Goal: Task Accomplishment & Management: Manage account settings

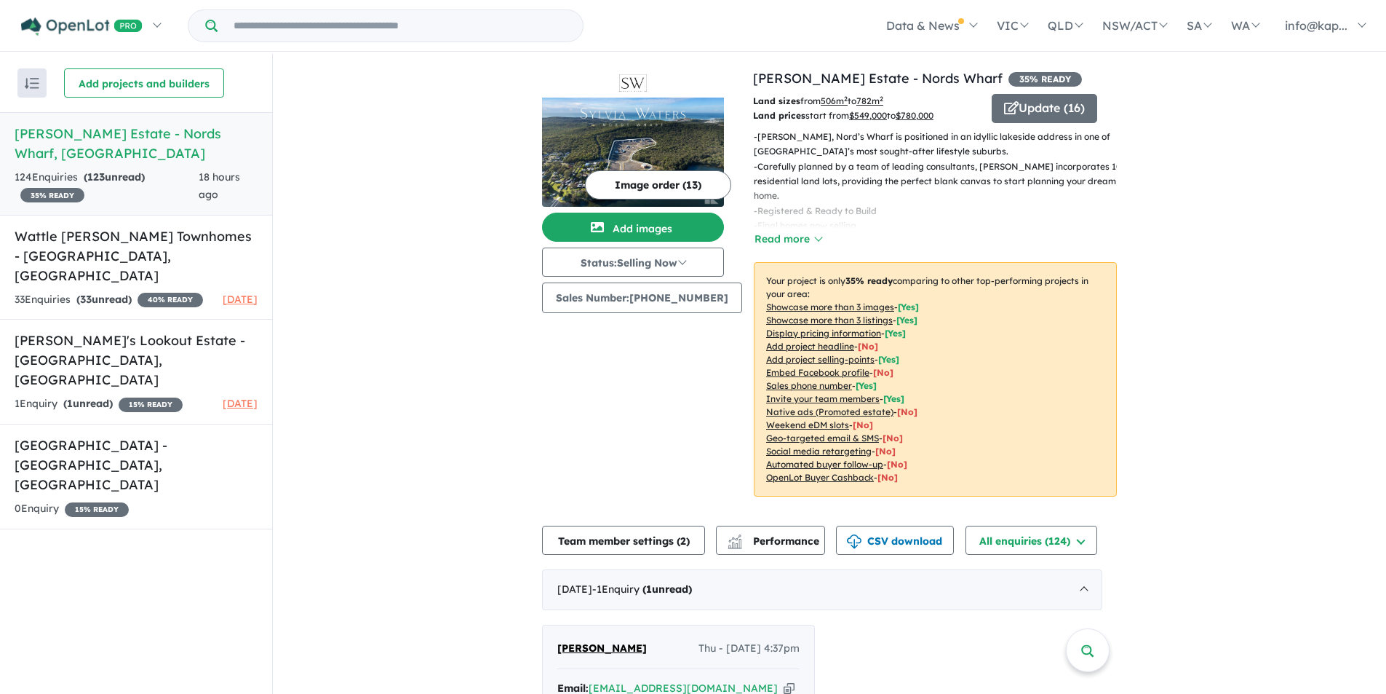
click at [813, 237] on div "- Sylvia Waters, Nord’s Wharf is positioned in an idyllic lakeside address in o…" at bounding box center [929, 189] width 375 height 119
click at [789, 237] on button "Read more" at bounding box center [788, 239] width 68 height 17
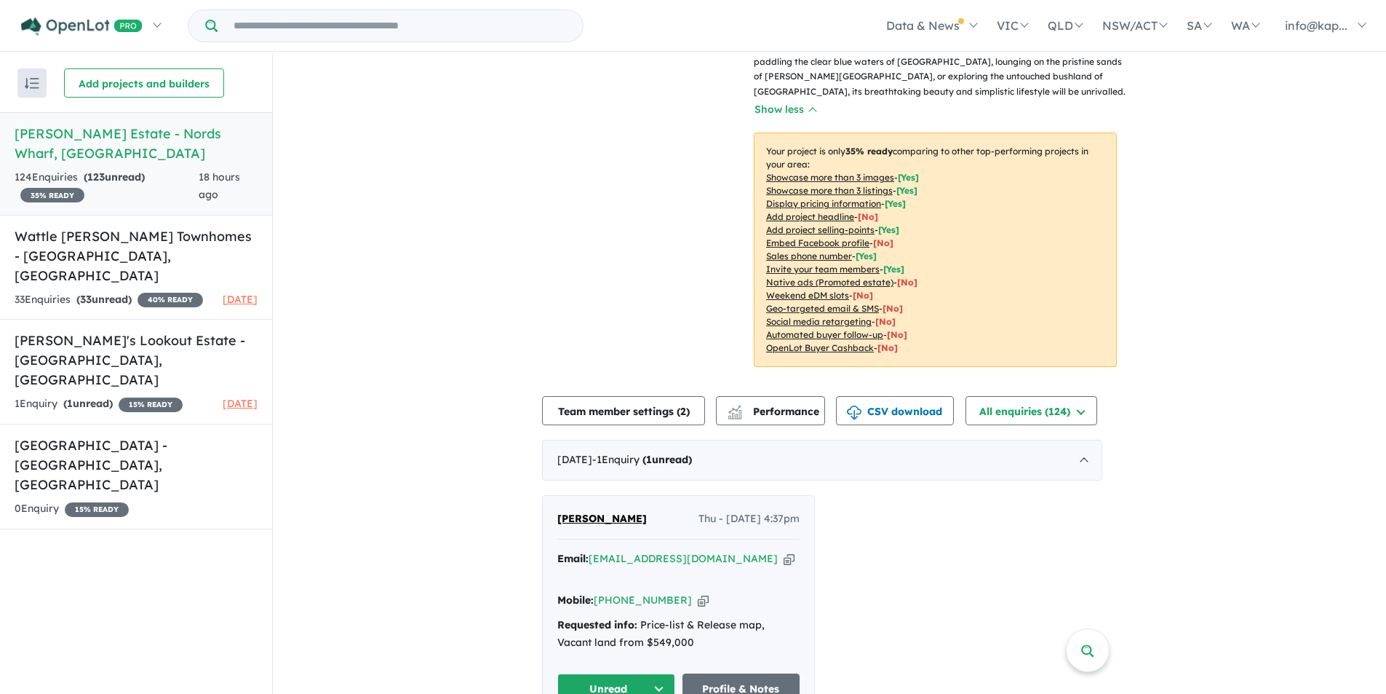
scroll to position [437, 0]
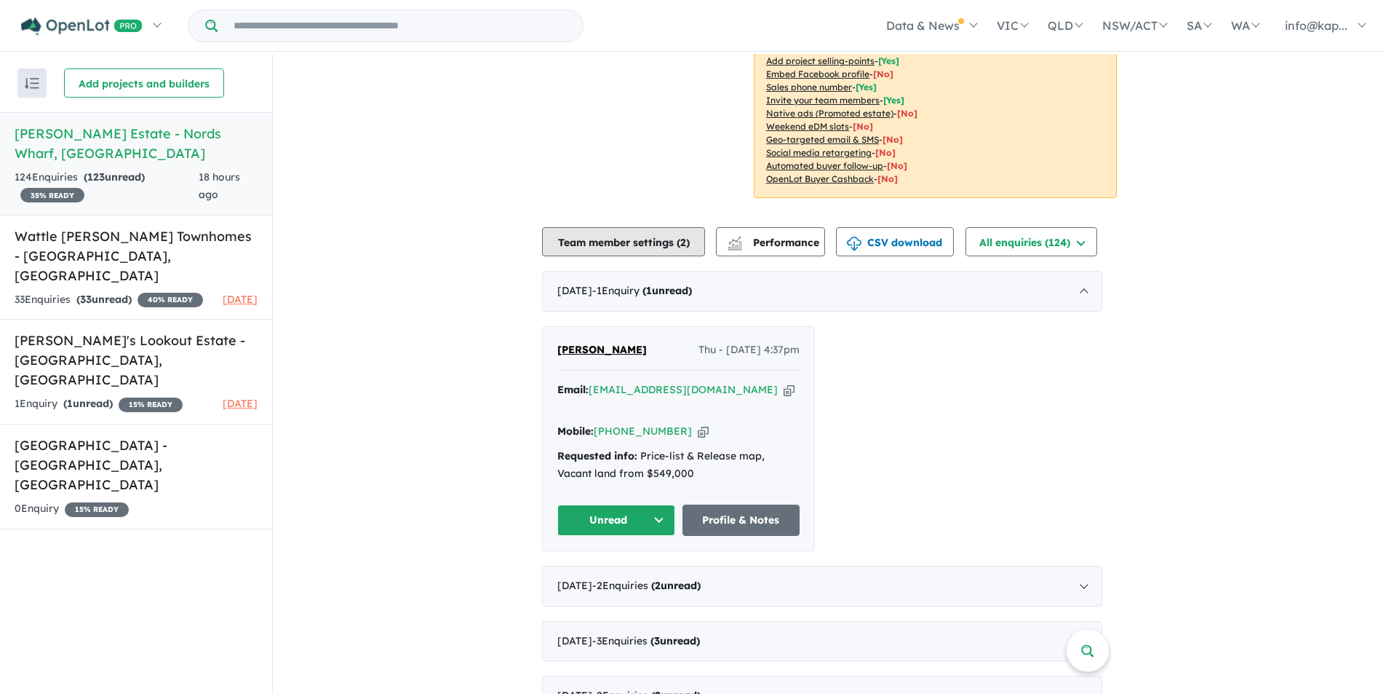
click at [668, 233] on button "Team member settings ( 2 )" at bounding box center [623, 241] width 163 height 29
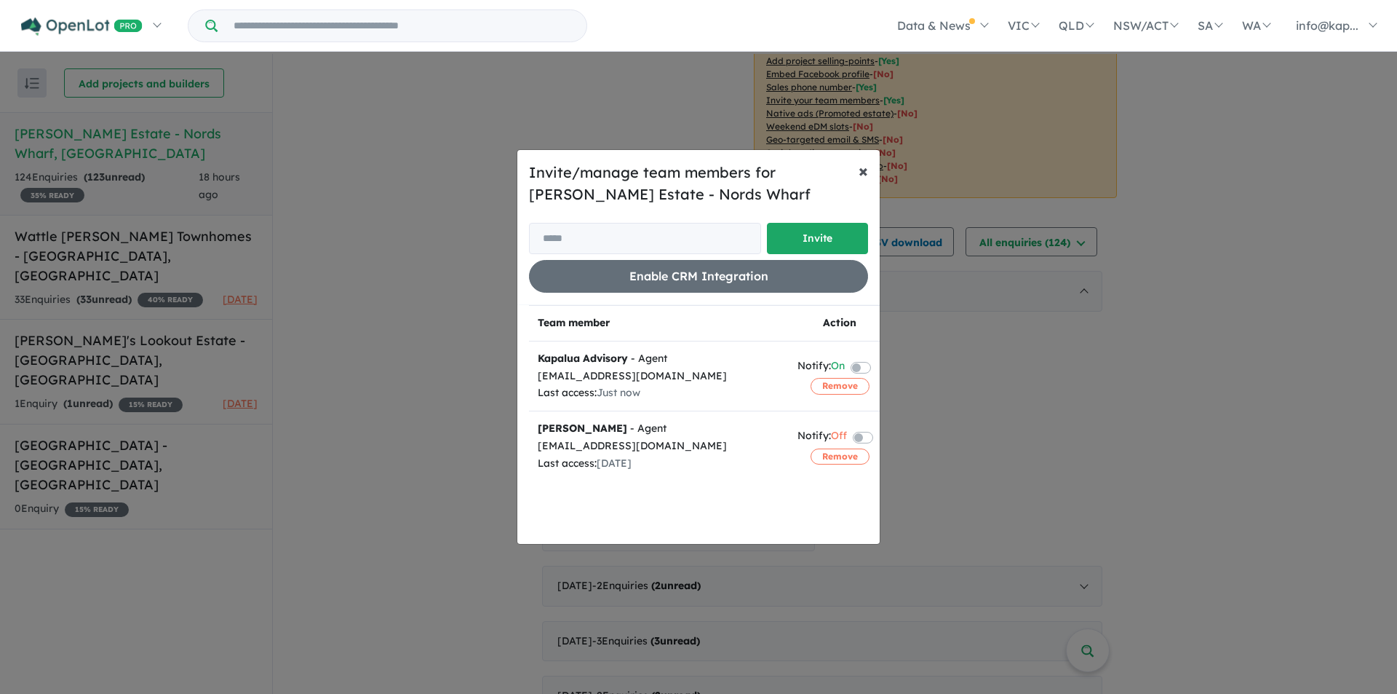
click at [871, 169] on button "× Close" at bounding box center [863, 170] width 33 height 41
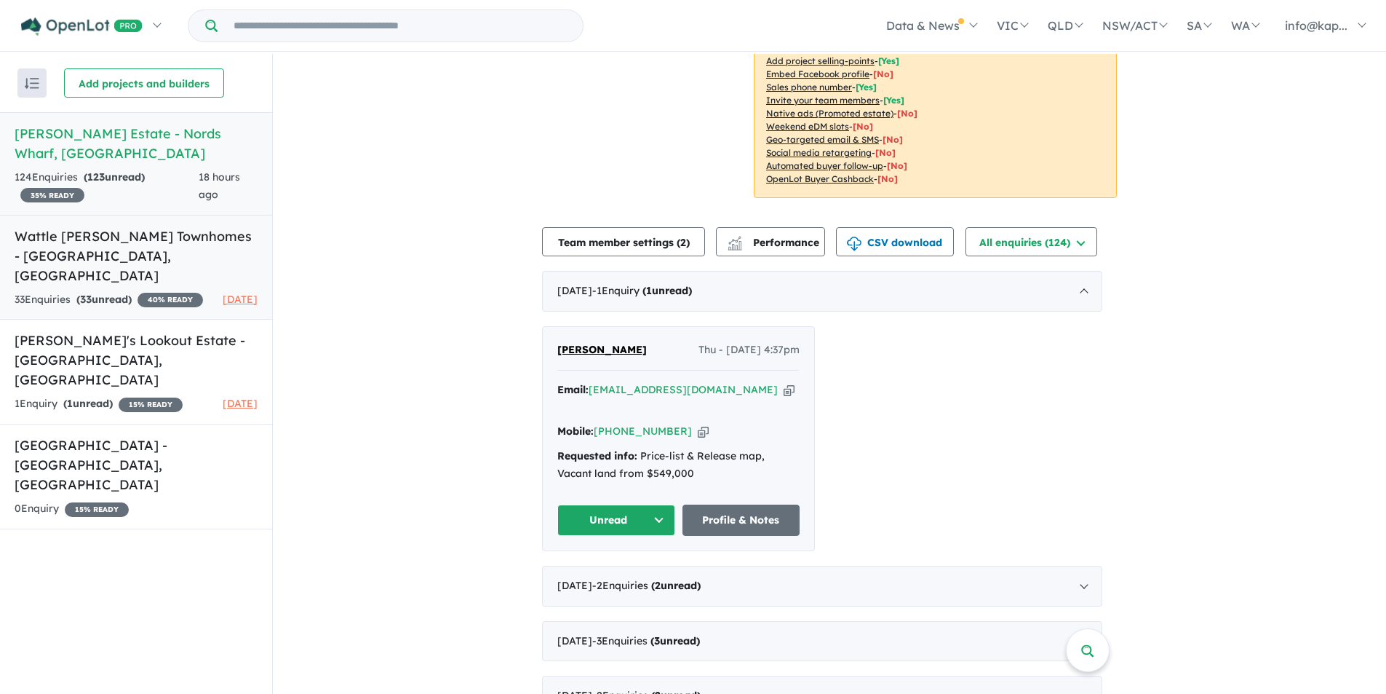
click at [89, 243] on h5 "Wattle Glen Townhomes - Charlestown , NSW" at bounding box center [136, 255] width 243 height 59
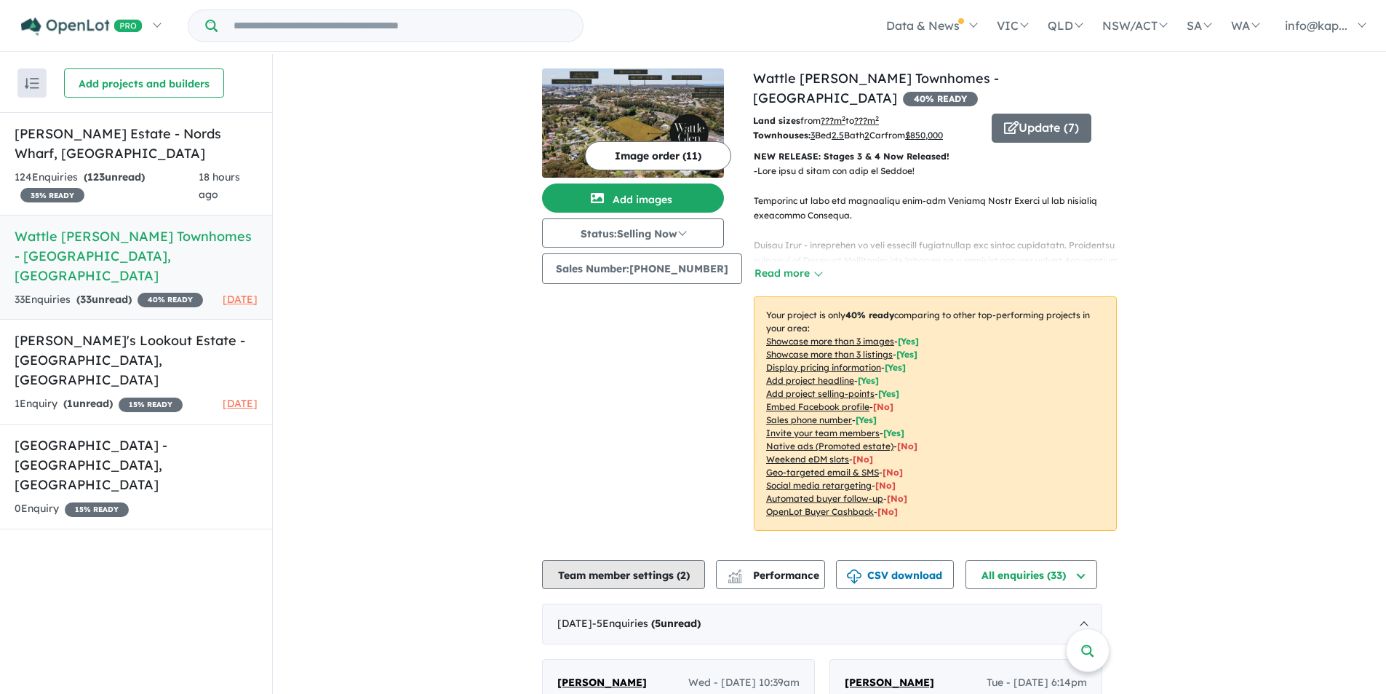
click at [646, 560] on button "Team member settings ( 2 )" at bounding box center [623, 574] width 163 height 29
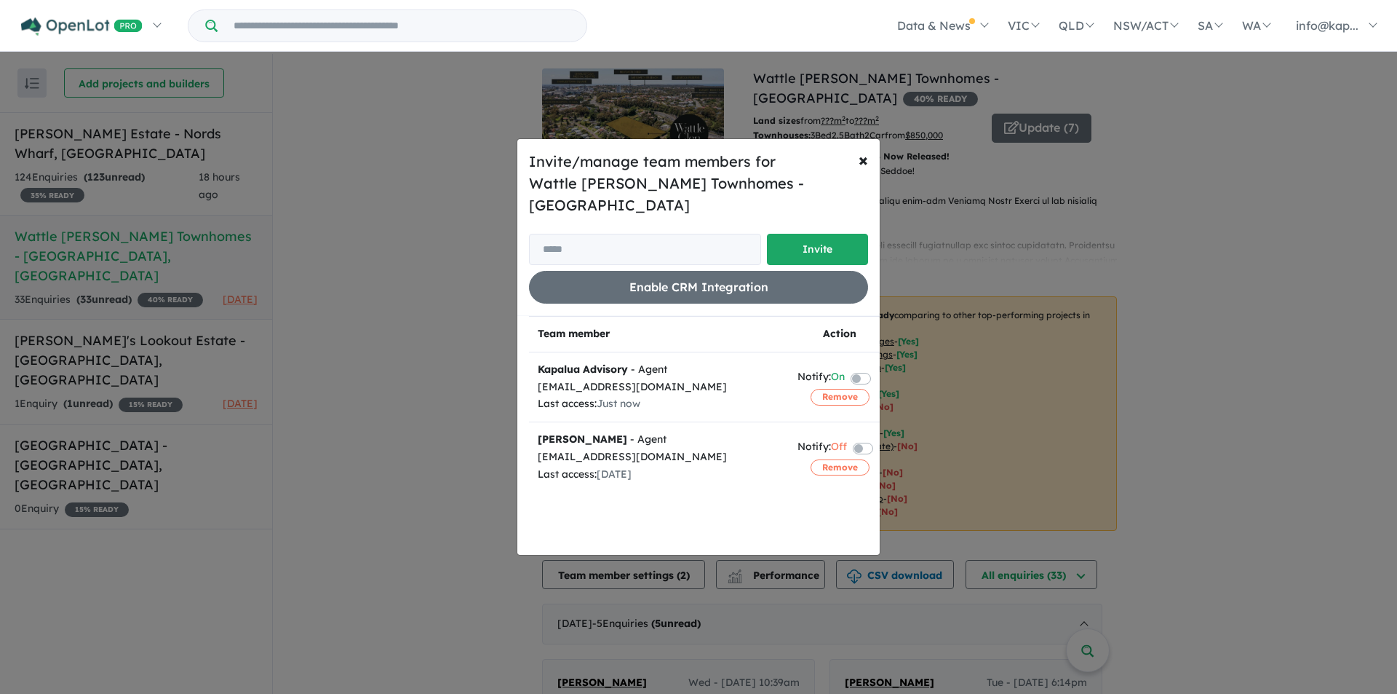
click at [92, 344] on div "Invite/manage team members for Wattle Glen Townhomes - Charlestown Invite Enabl…" at bounding box center [698, 347] width 1397 height 694
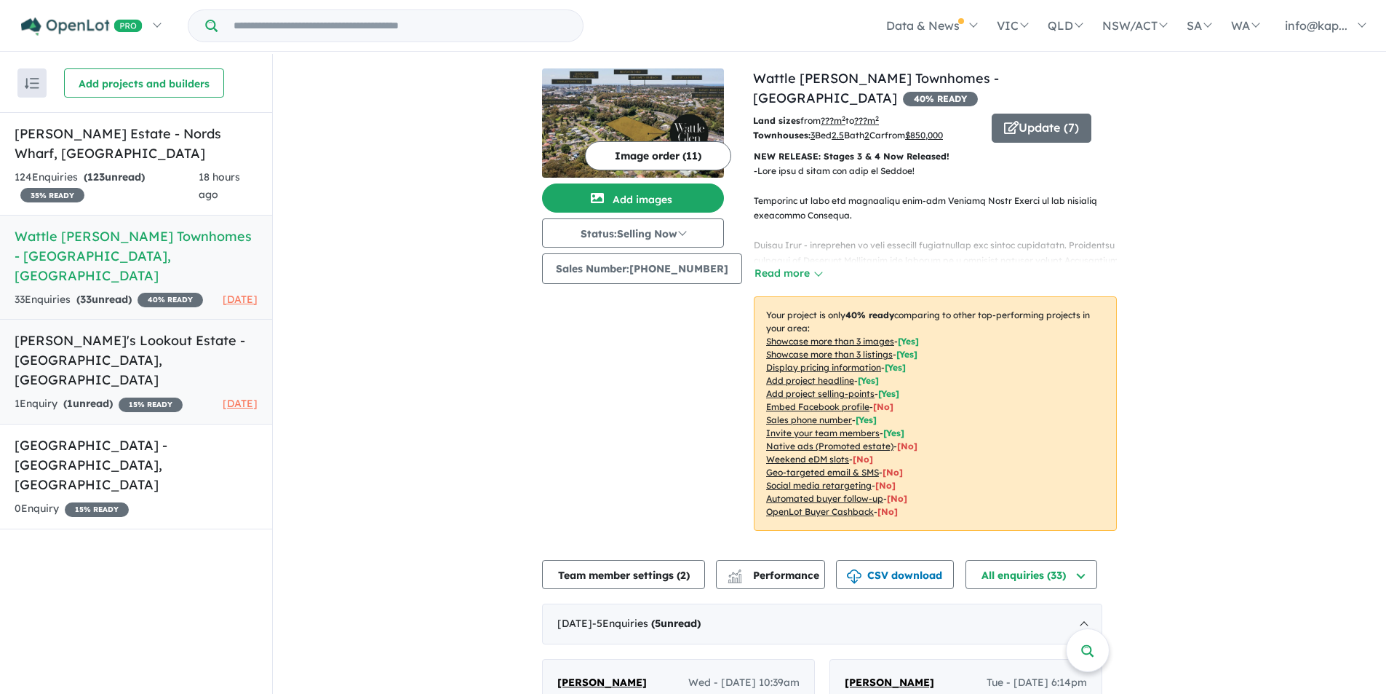
click at [96, 342] on h5 "Billy's Lookout Estate - Teralba , NSW" at bounding box center [136, 359] width 243 height 59
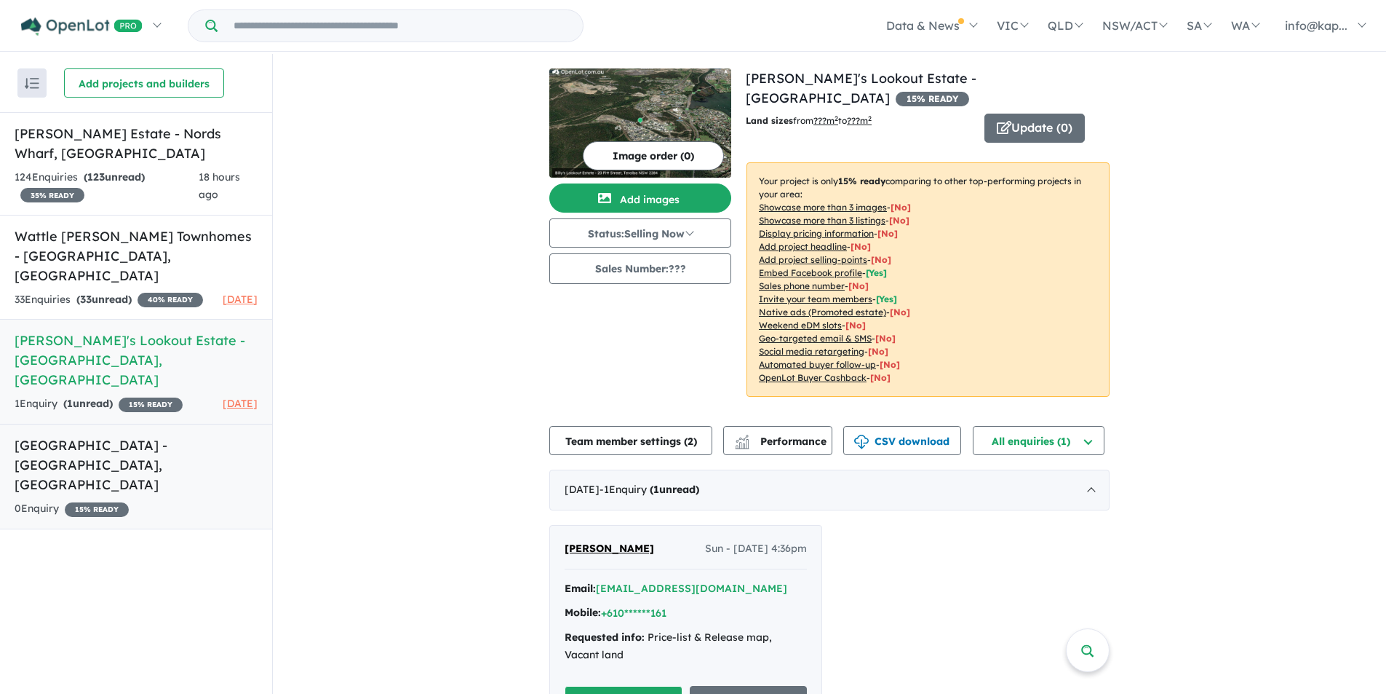
click at [32, 435] on h5 "Brush Creek Estate - Edgeworth , NSW" at bounding box center [136, 464] width 243 height 59
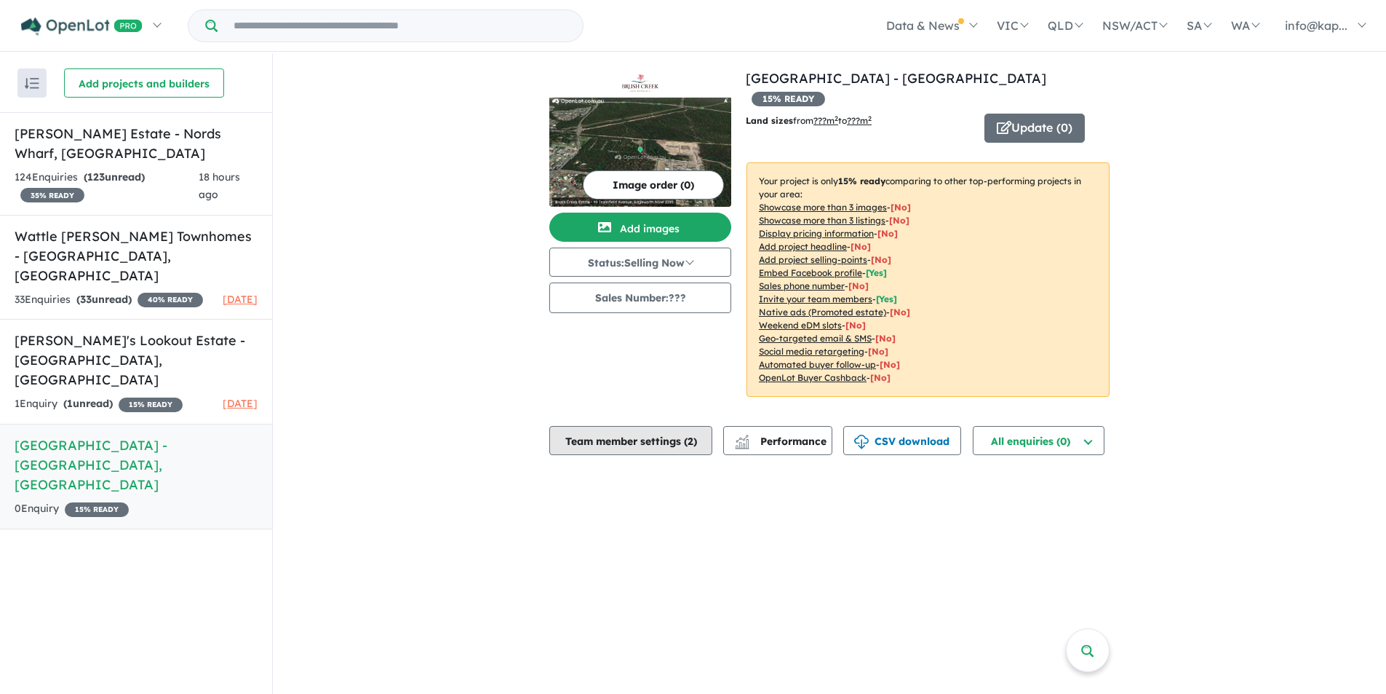
click at [667, 426] on button "Team member settings ( 2 )" at bounding box center [630, 440] width 163 height 29
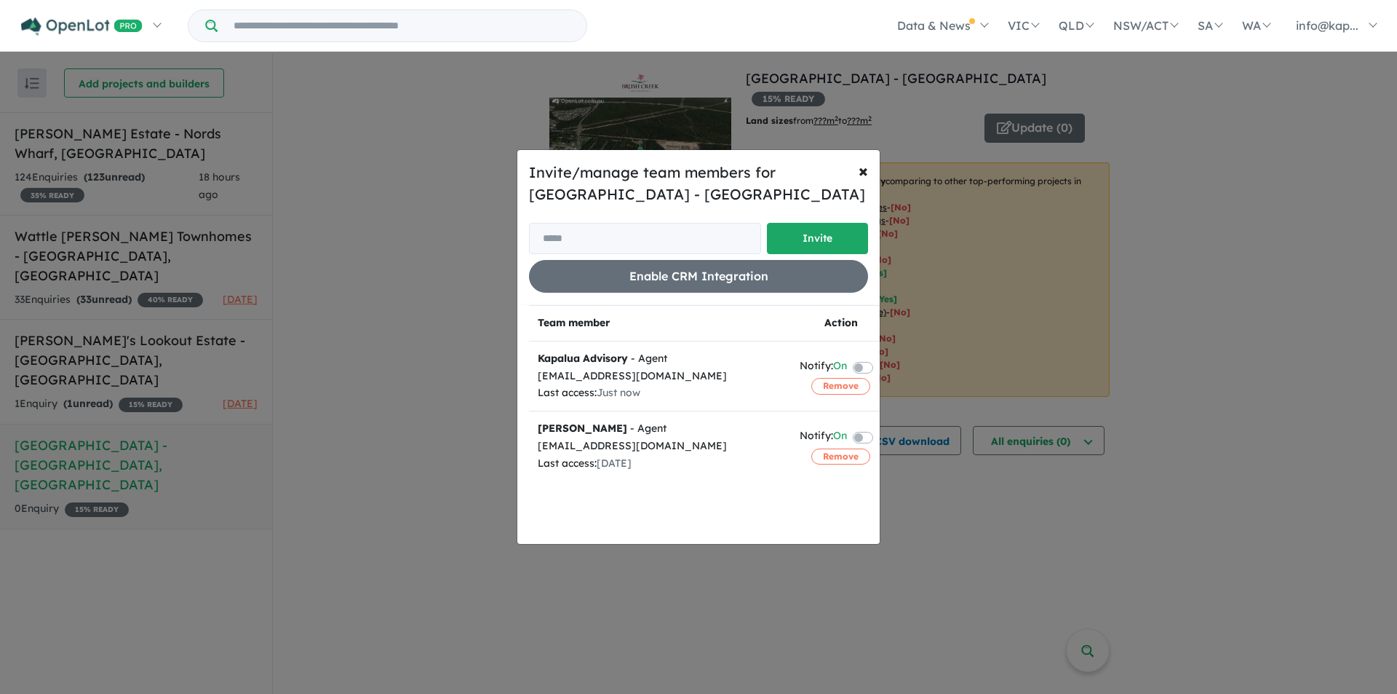
click at [879, 437] on label at bounding box center [880, 435] width 3 height 17
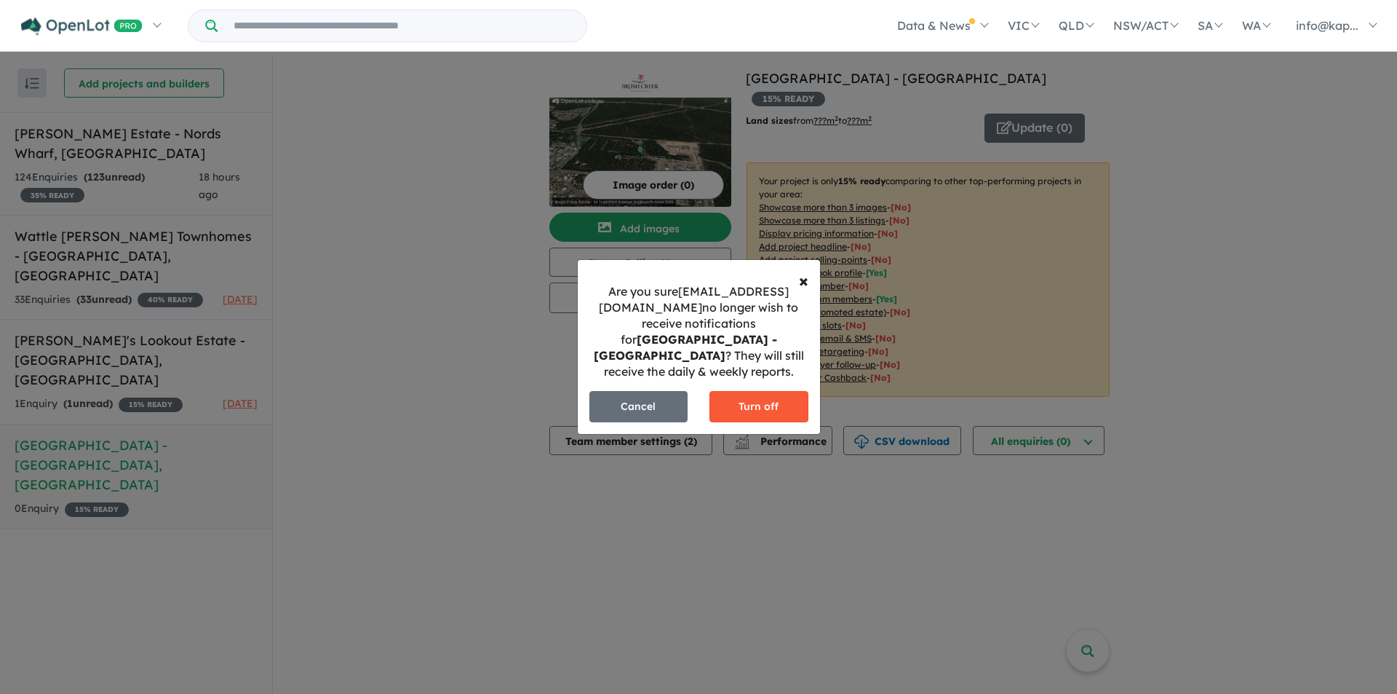
click at [750, 401] on button "Turn off" at bounding box center [759, 406] width 99 height 31
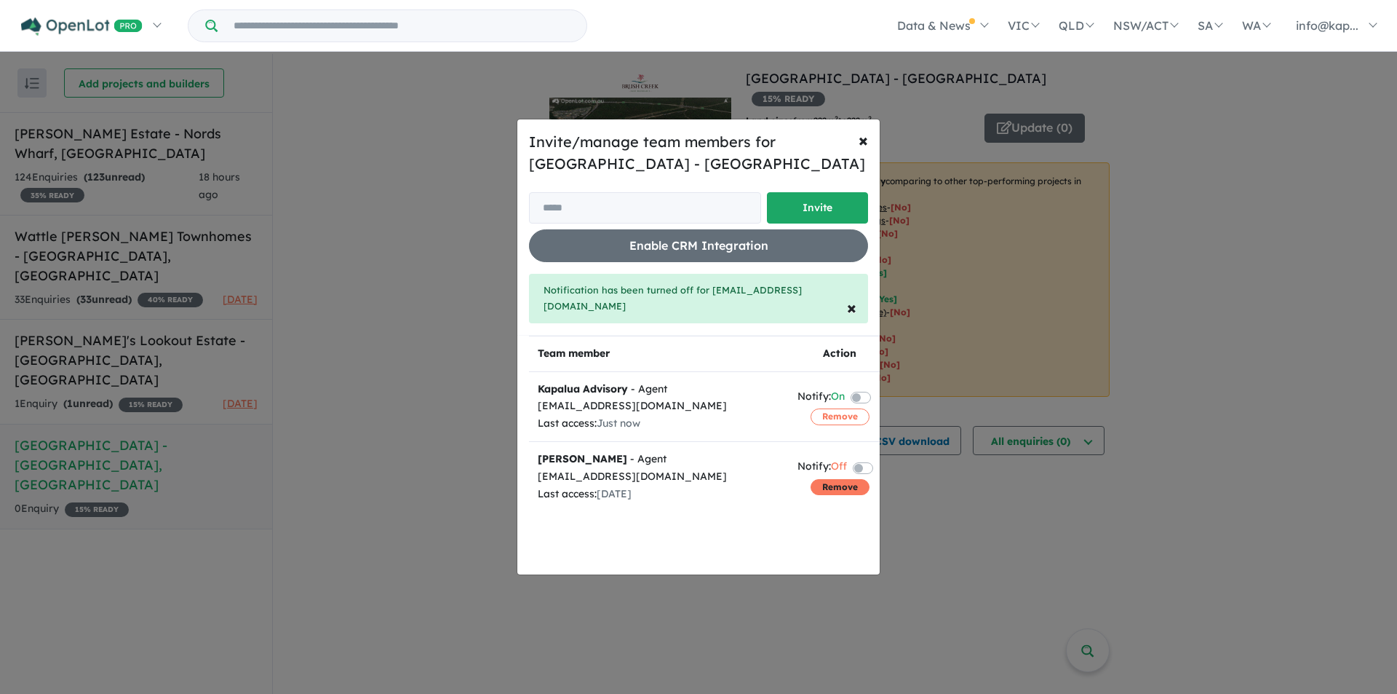
click at [849, 479] on button "Remove" at bounding box center [840, 487] width 59 height 16
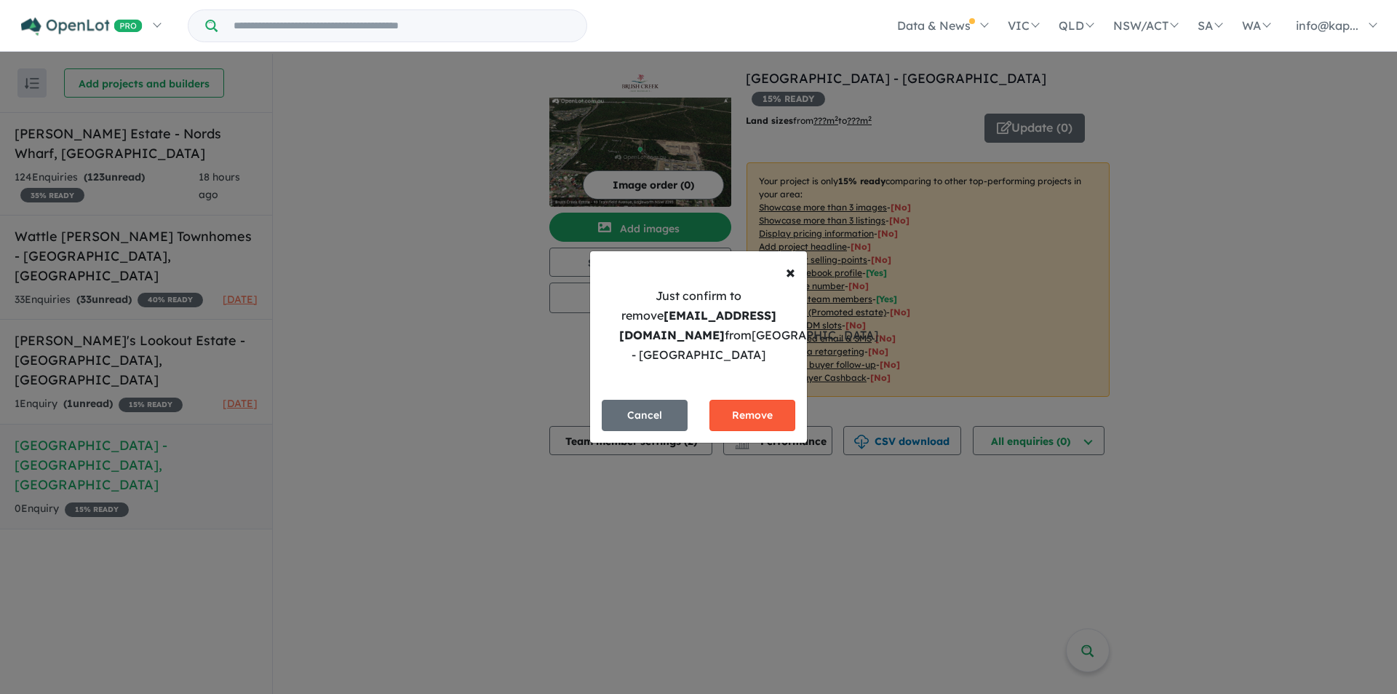
click at [766, 414] on button "Remove" at bounding box center [753, 415] width 86 height 31
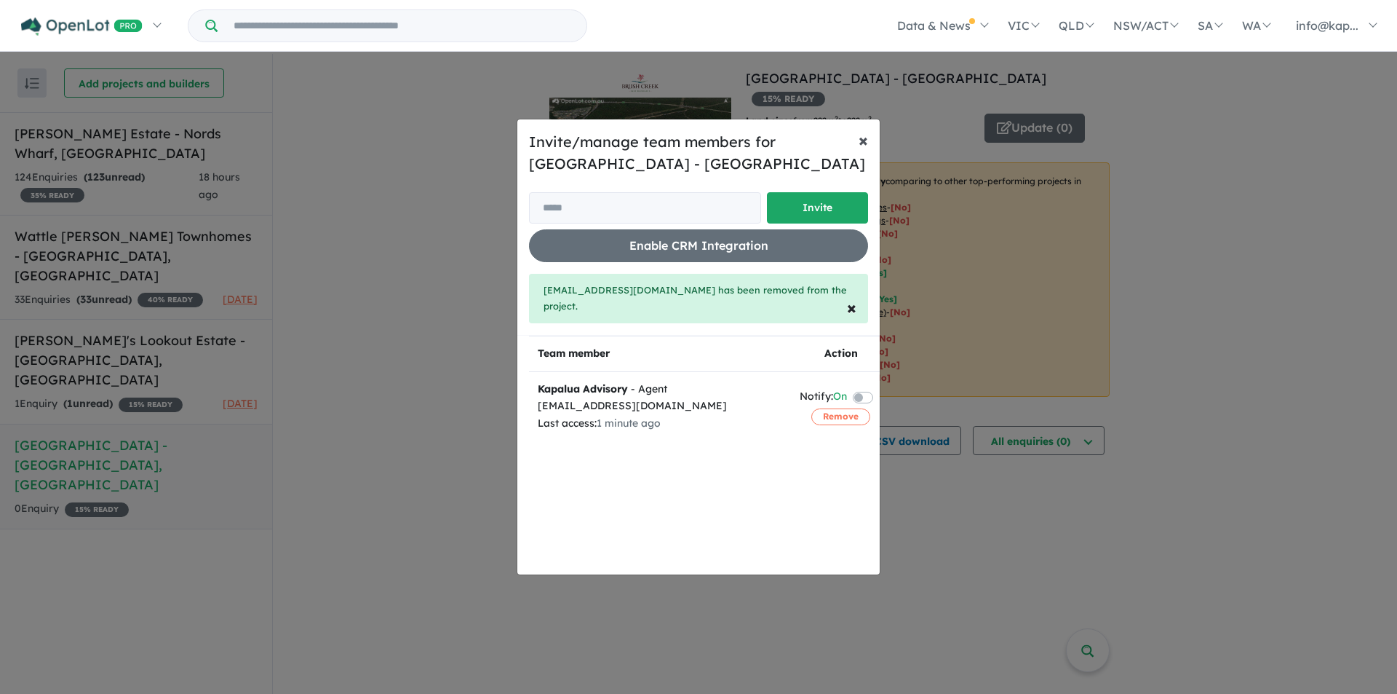
click at [868, 144] on span "×" at bounding box center [863, 140] width 9 height 22
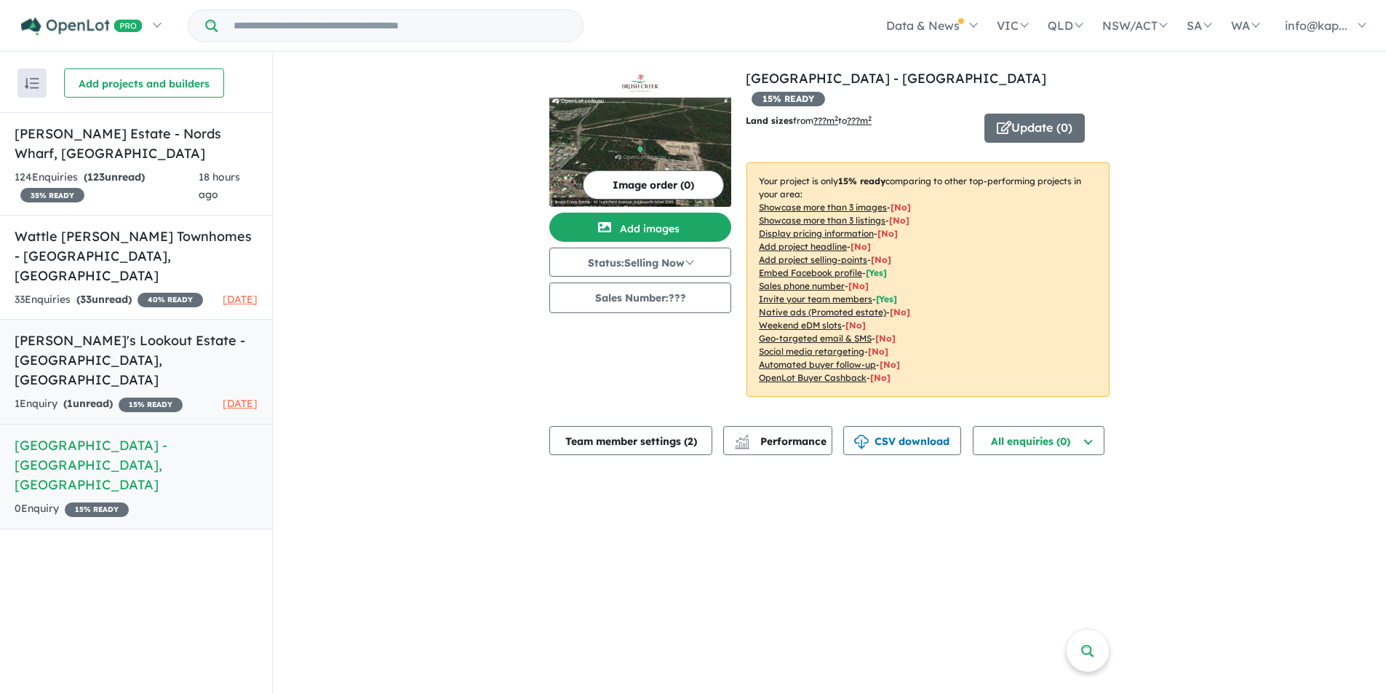
click at [99, 344] on h5 "Billy's Lookout Estate - Teralba , NSW" at bounding box center [136, 359] width 243 height 59
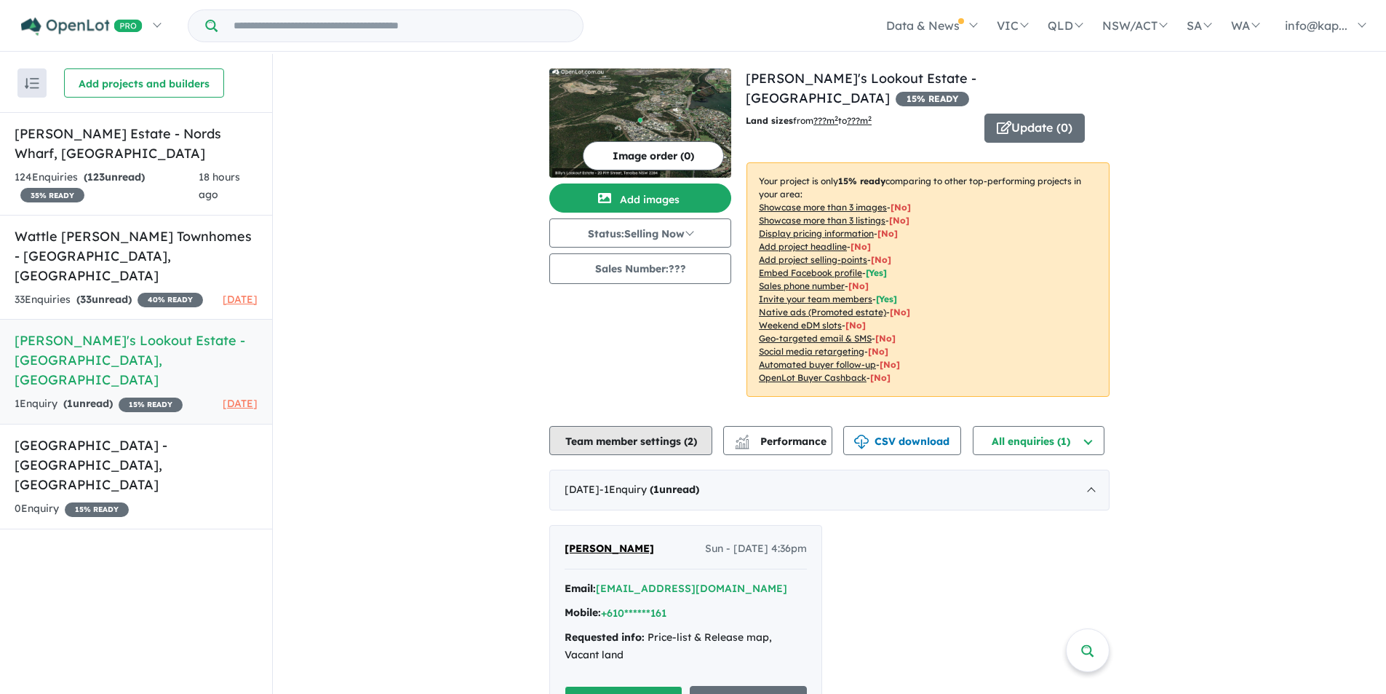
click at [670, 426] on button "Team member settings ( 2 )" at bounding box center [630, 440] width 163 height 29
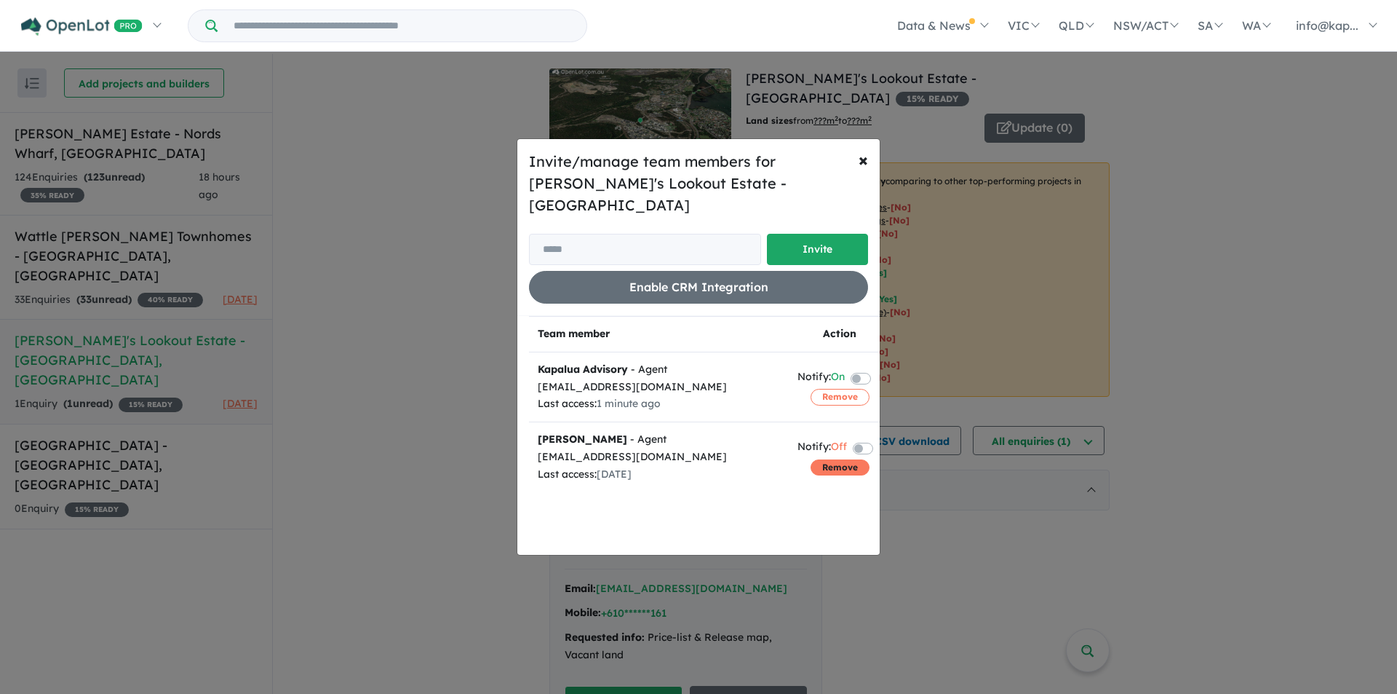
click at [825, 459] on button "Remove" at bounding box center [840, 467] width 59 height 16
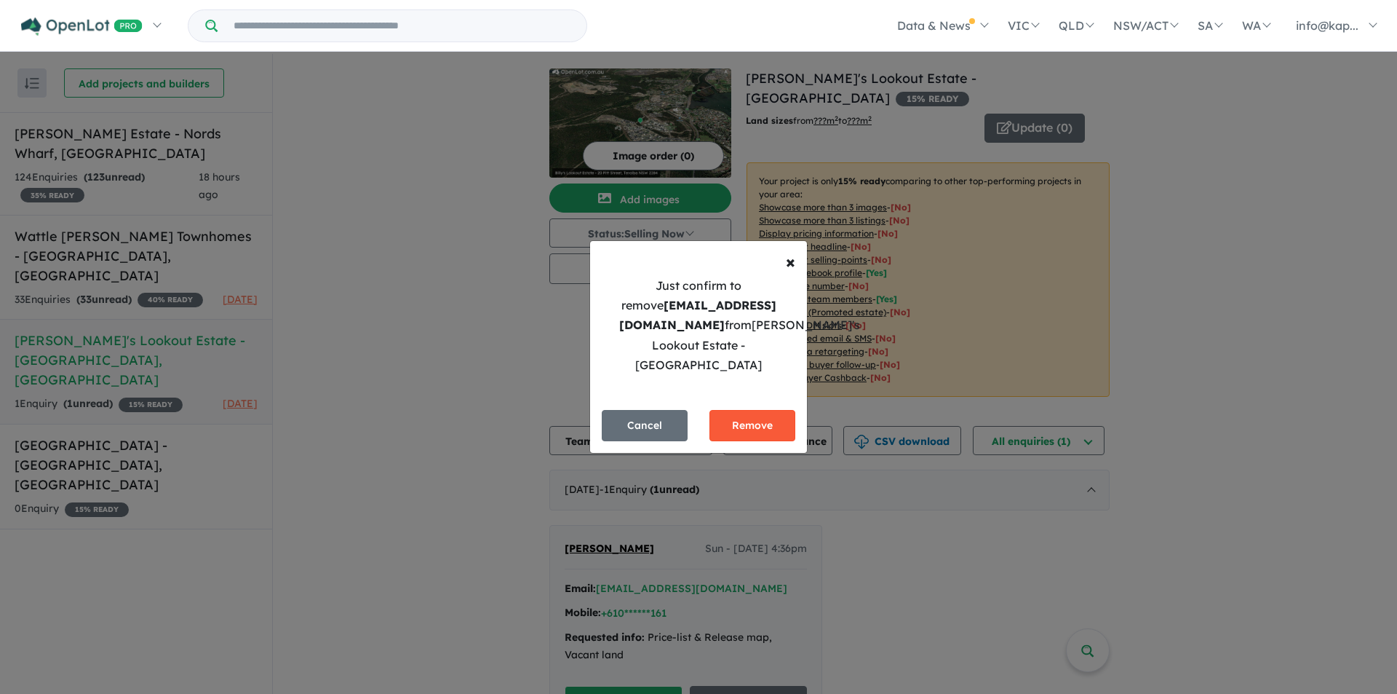
click at [737, 418] on button "Remove" at bounding box center [753, 425] width 86 height 31
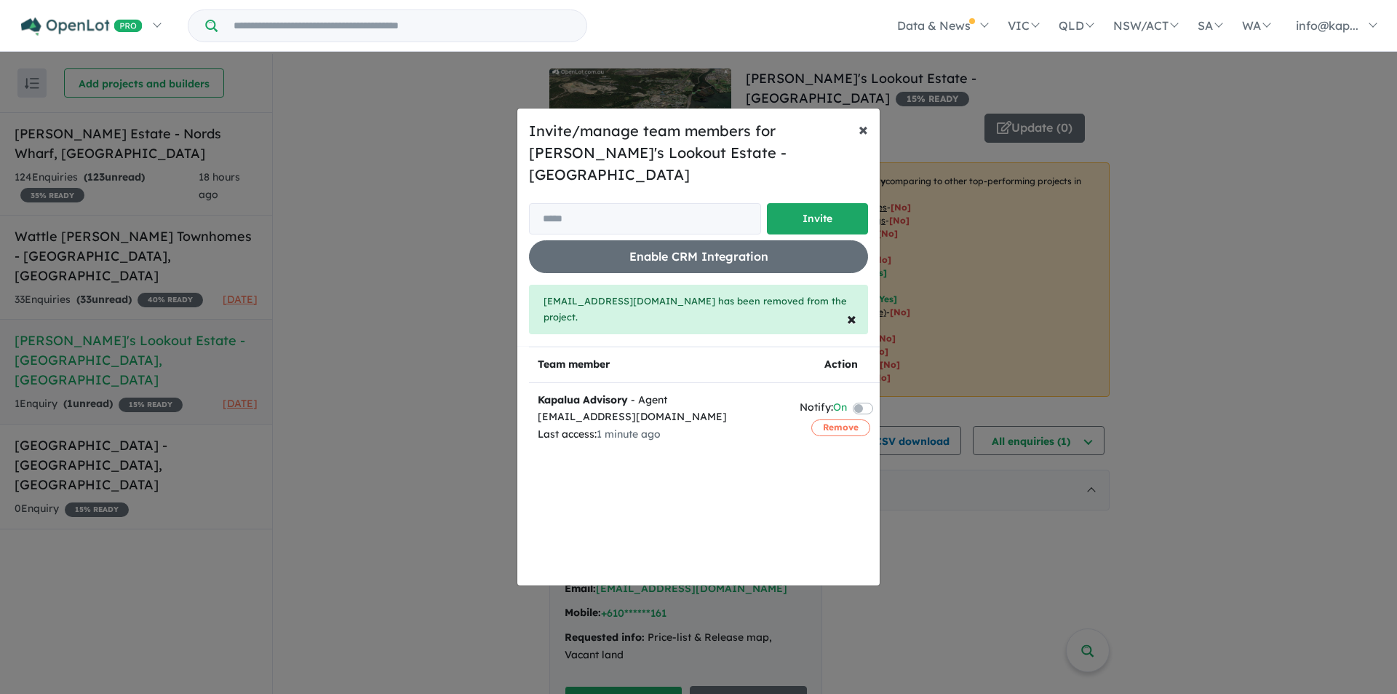
click at [861, 140] on span "×" at bounding box center [863, 129] width 9 height 22
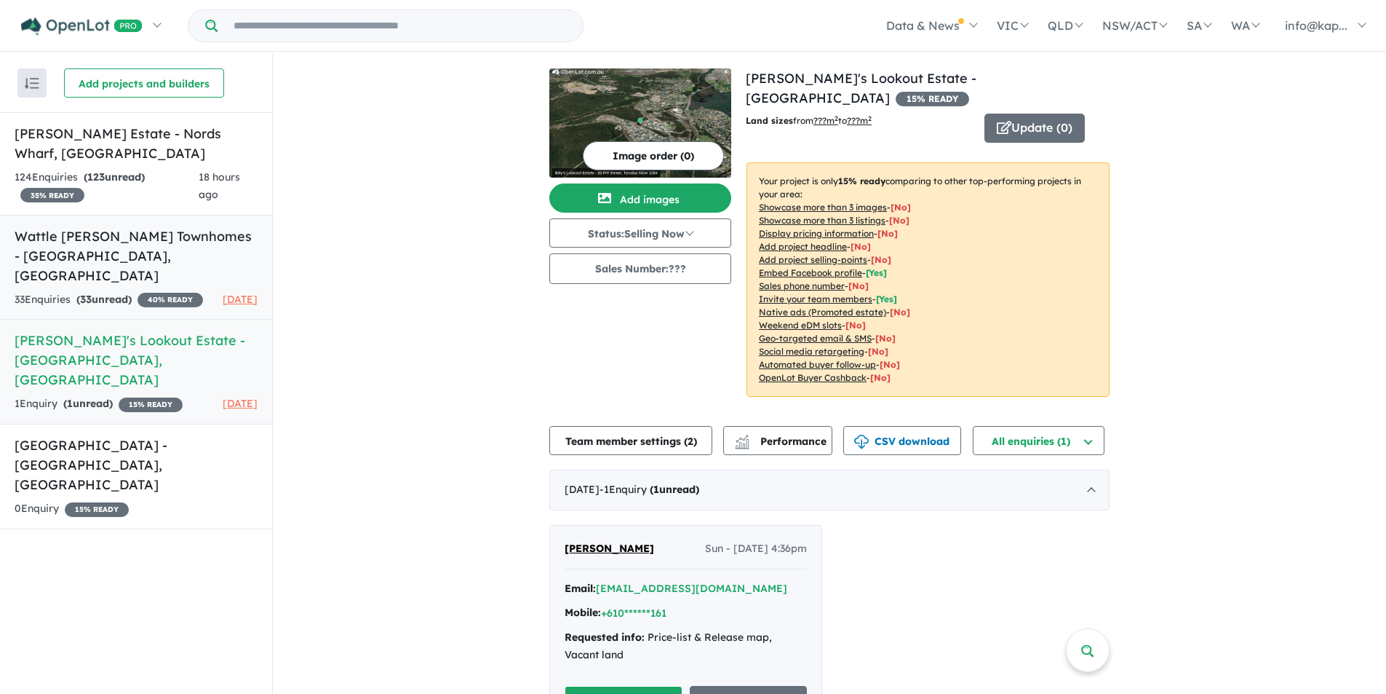
click at [82, 263] on h5 "Wattle Glen Townhomes - Charlestown , NSW" at bounding box center [136, 255] width 243 height 59
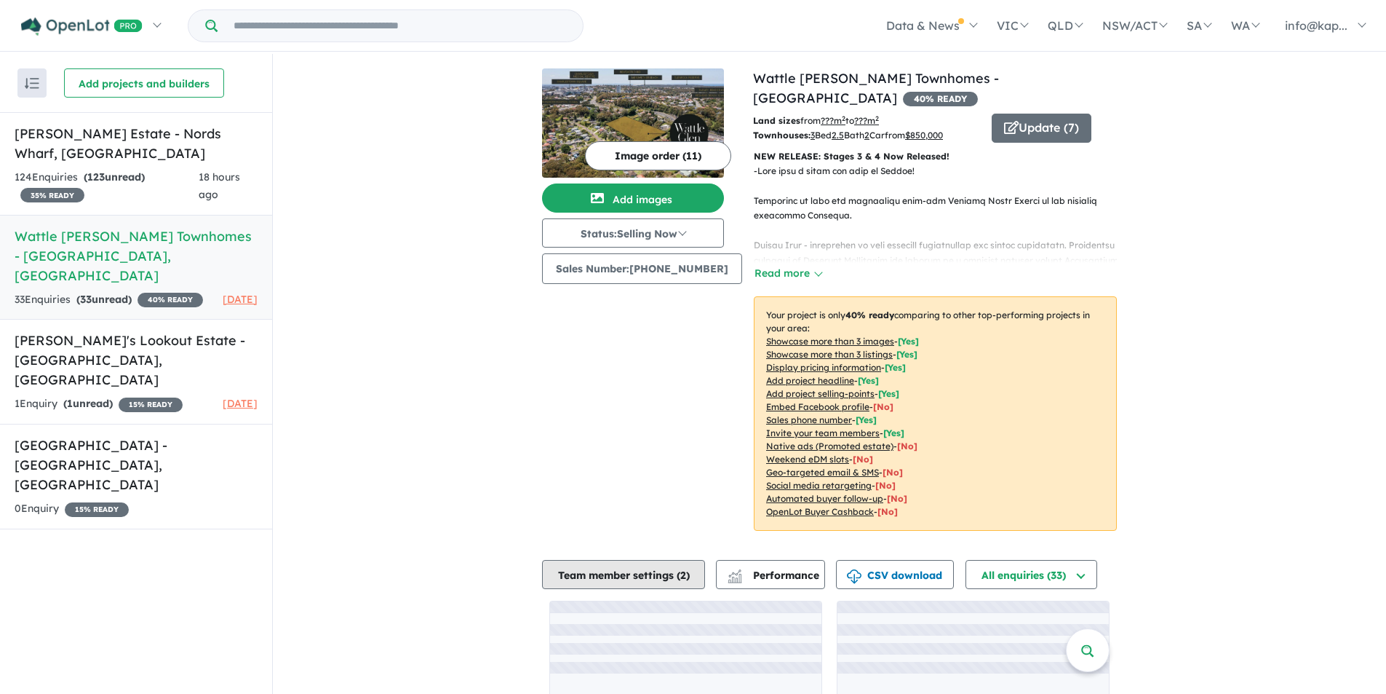
click at [664, 560] on button "Team member settings ( 2 )" at bounding box center [623, 574] width 163 height 29
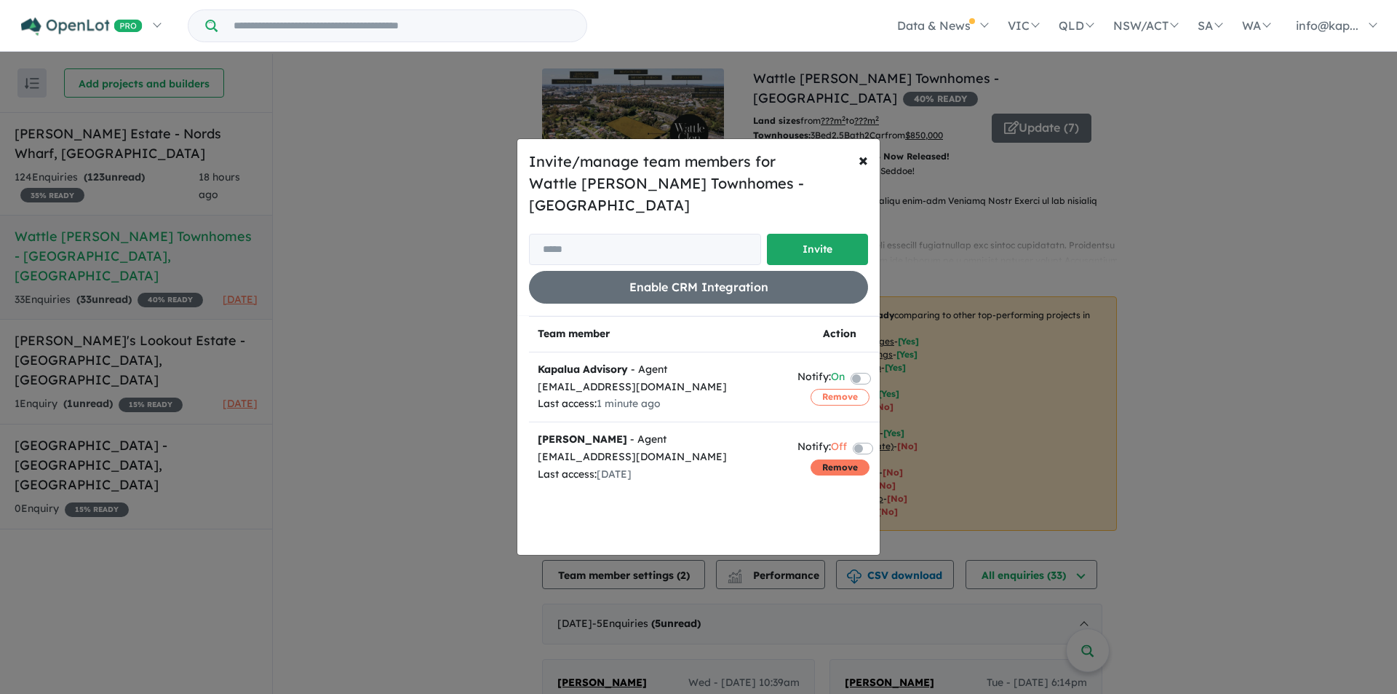
click at [823, 459] on button "Remove" at bounding box center [840, 467] width 59 height 16
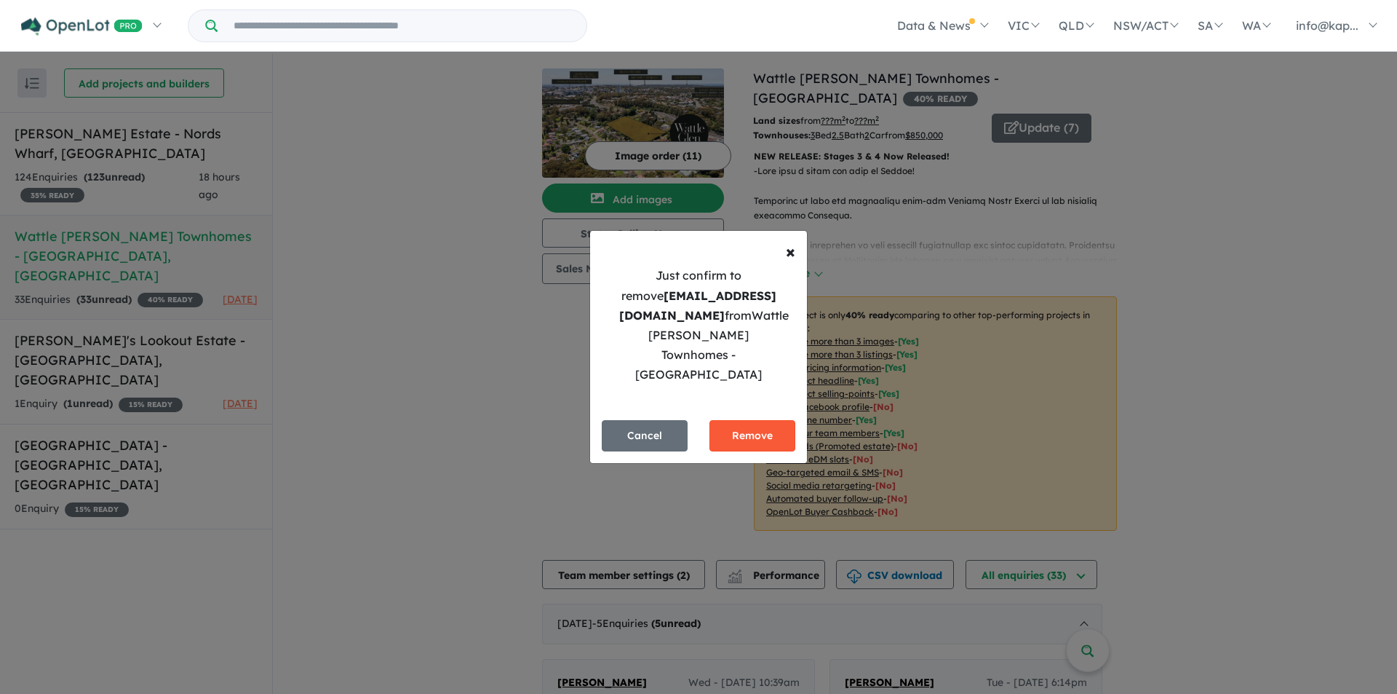
drag, startPoint x: 758, startPoint y: 418, endPoint x: 726, endPoint y: 417, distance: 32.0
click at [758, 420] on button "Remove" at bounding box center [753, 435] width 86 height 31
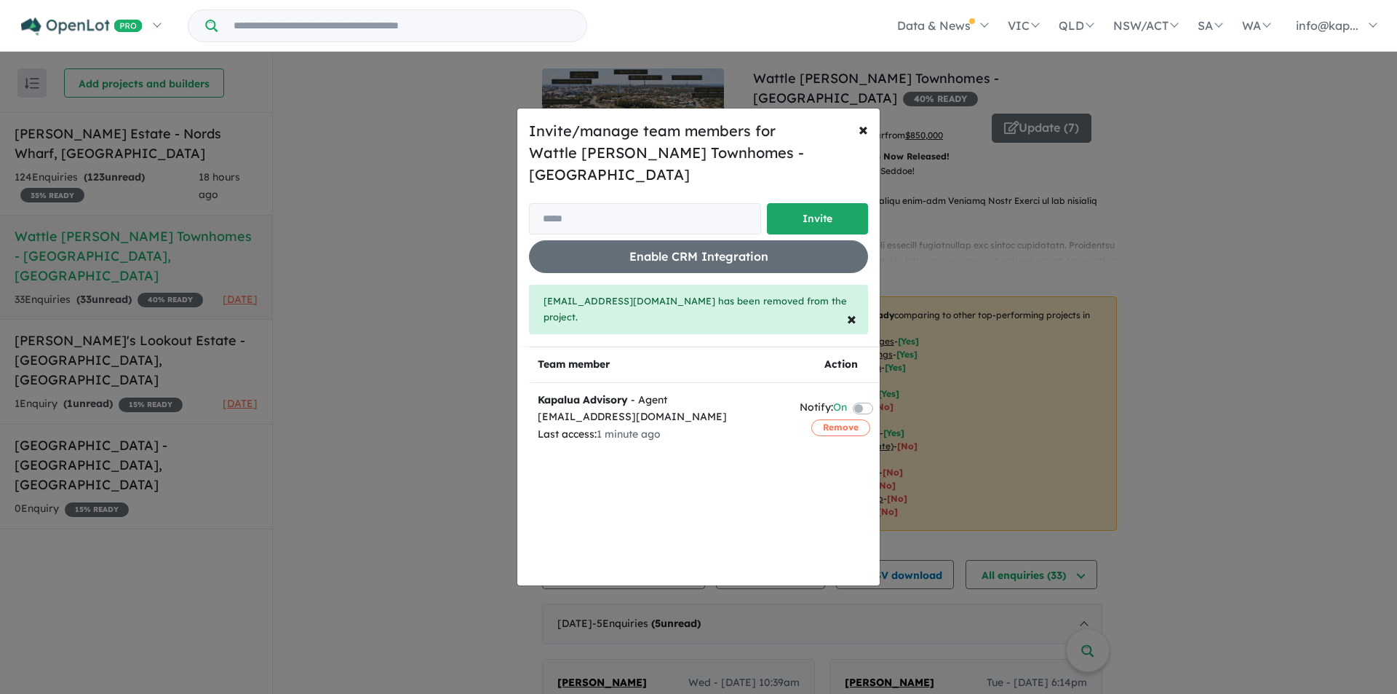
click at [140, 287] on div "Invite/manage team members for Wattle Glen Townhomes - Charlestown Invite Enabl…" at bounding box center [698, 347] width 1397 height 694
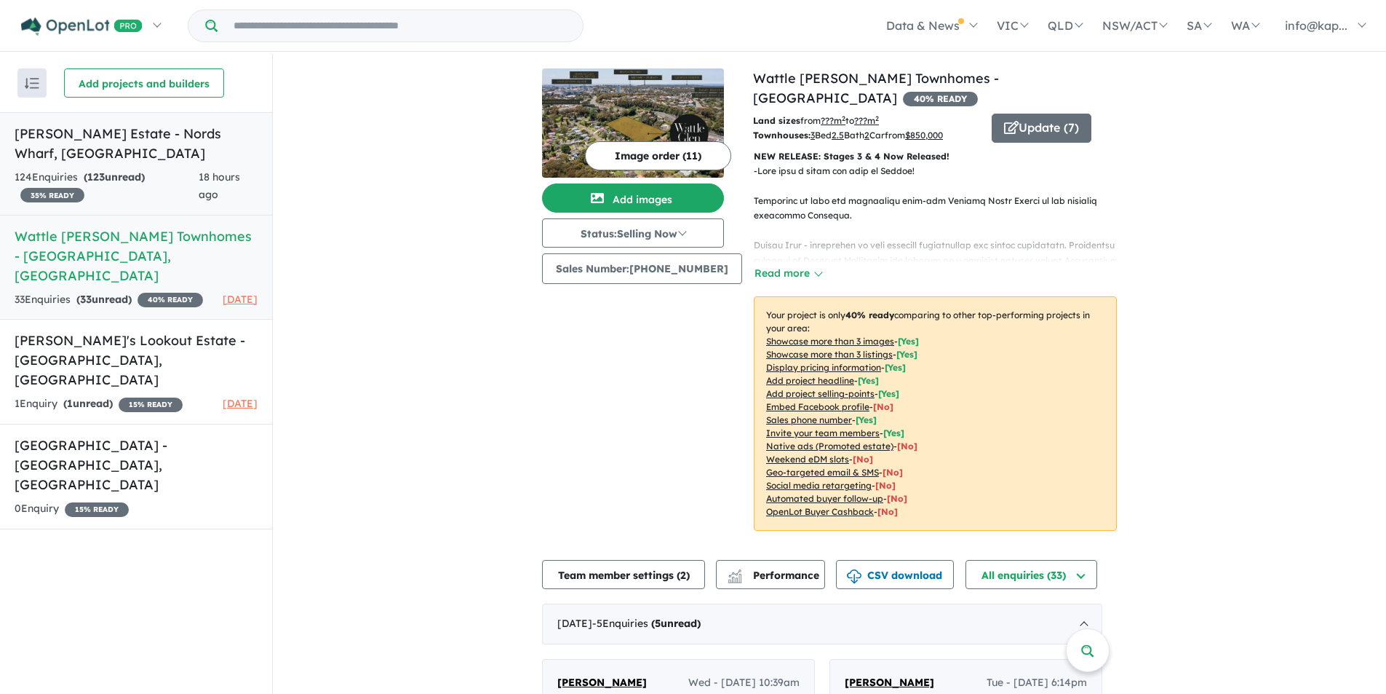
click at [131, 164] on link "Sylvia Waters Estate - Nords Wharf , NSW 124 Enquir ies ( 123 unread) 35 % READ…" at bounding box center [136, 163] width 272 height 103
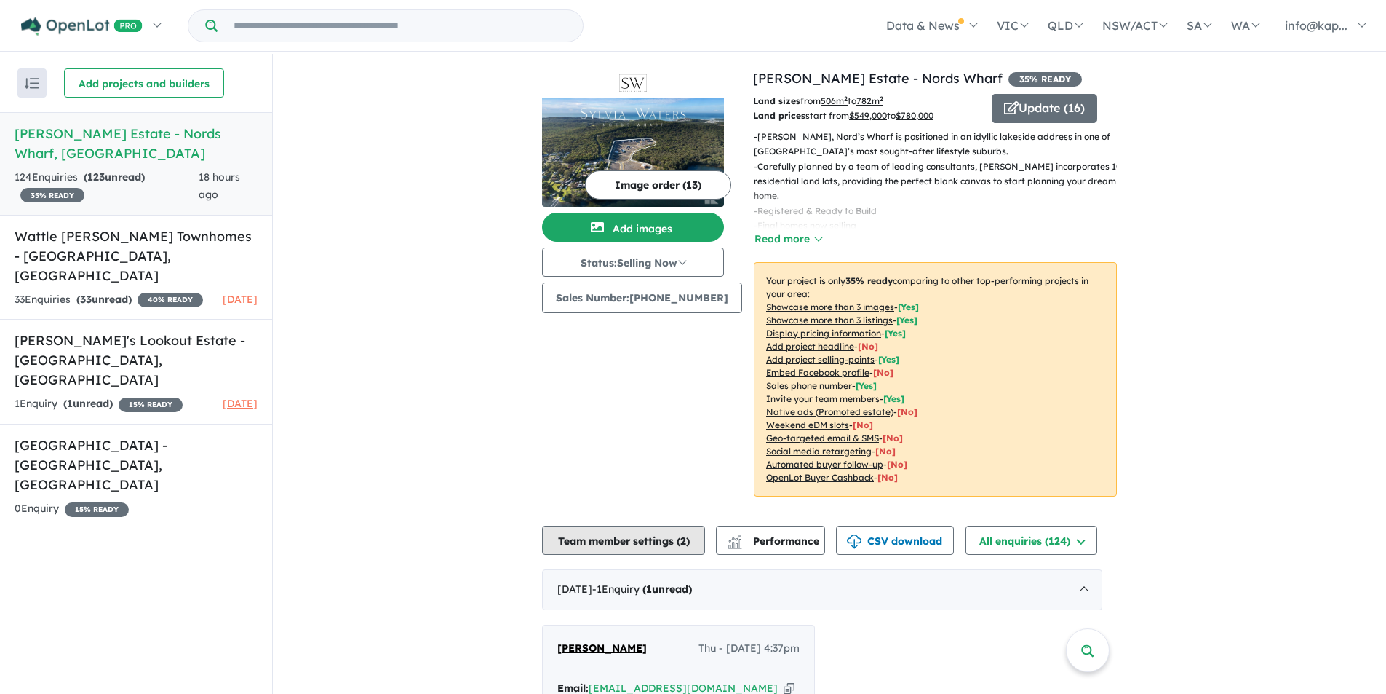
click at [686, 533] on button "Team member settings ( 2 )" at bounding box center [623, 539] width 163 height 29
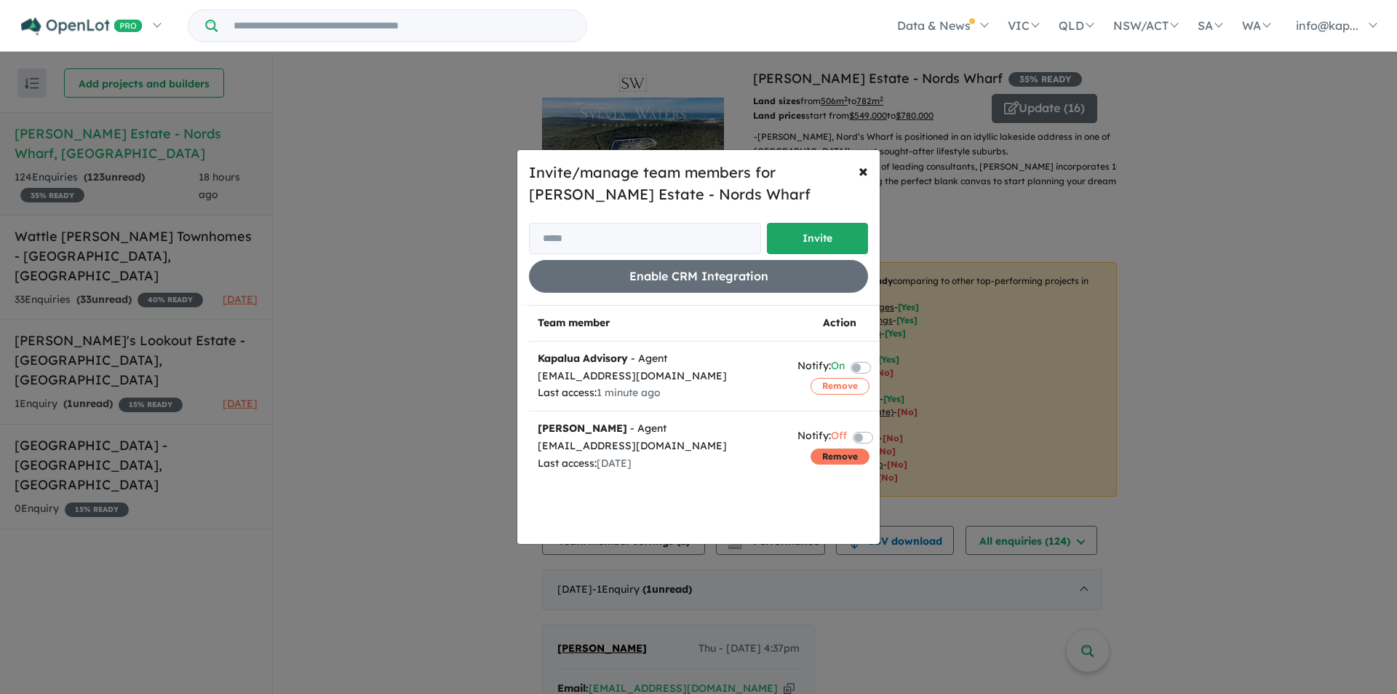
click at [841, 453] on button "Remove" at bounding box center [840, 456] width 59 height 16
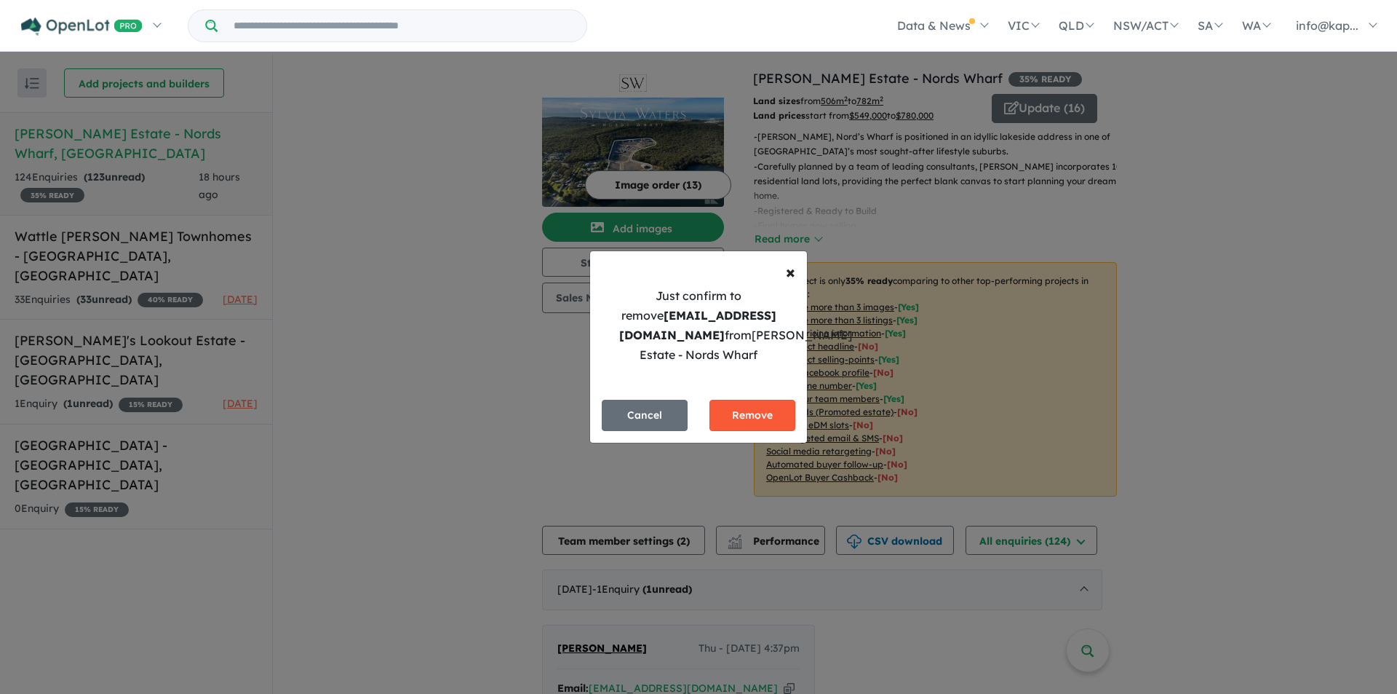
click at [749, 417] on button "Remove" at bounding box center [753, 415] width 86 height 31
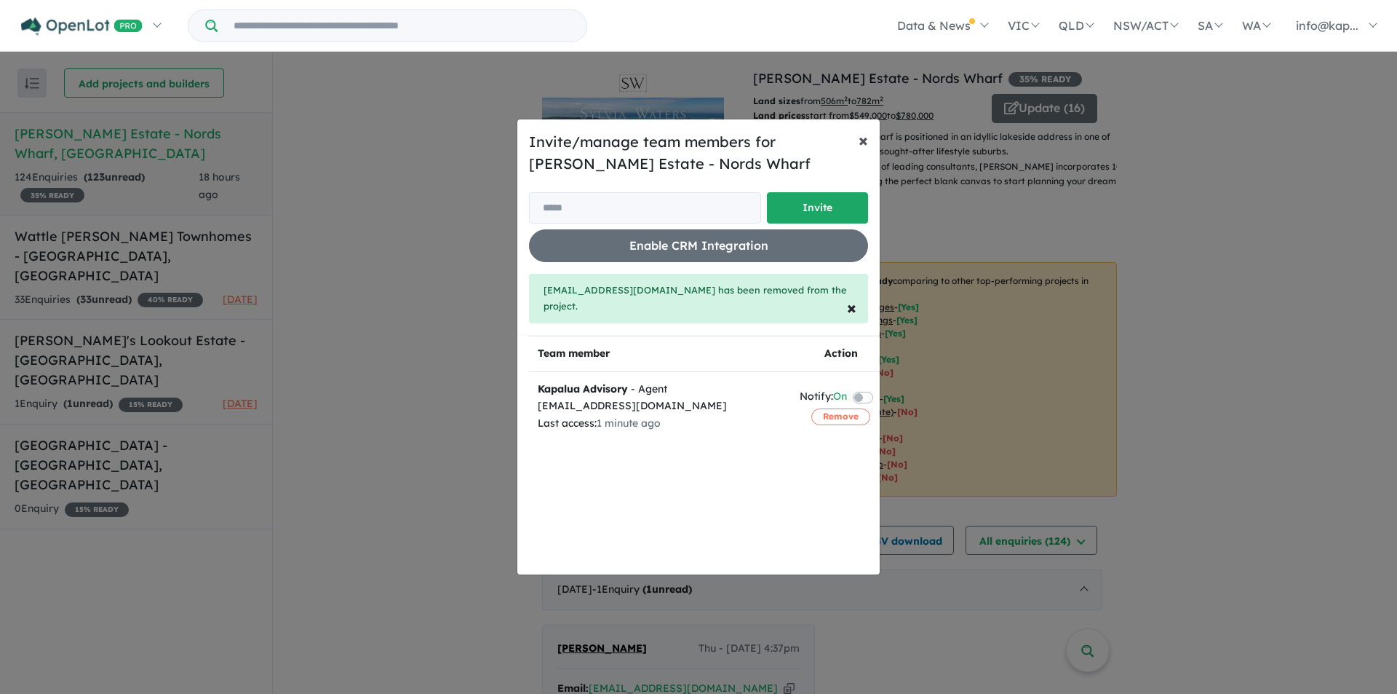
click at [862, 144] on span "×" at bounding box center [863, 140] width 9 height 22
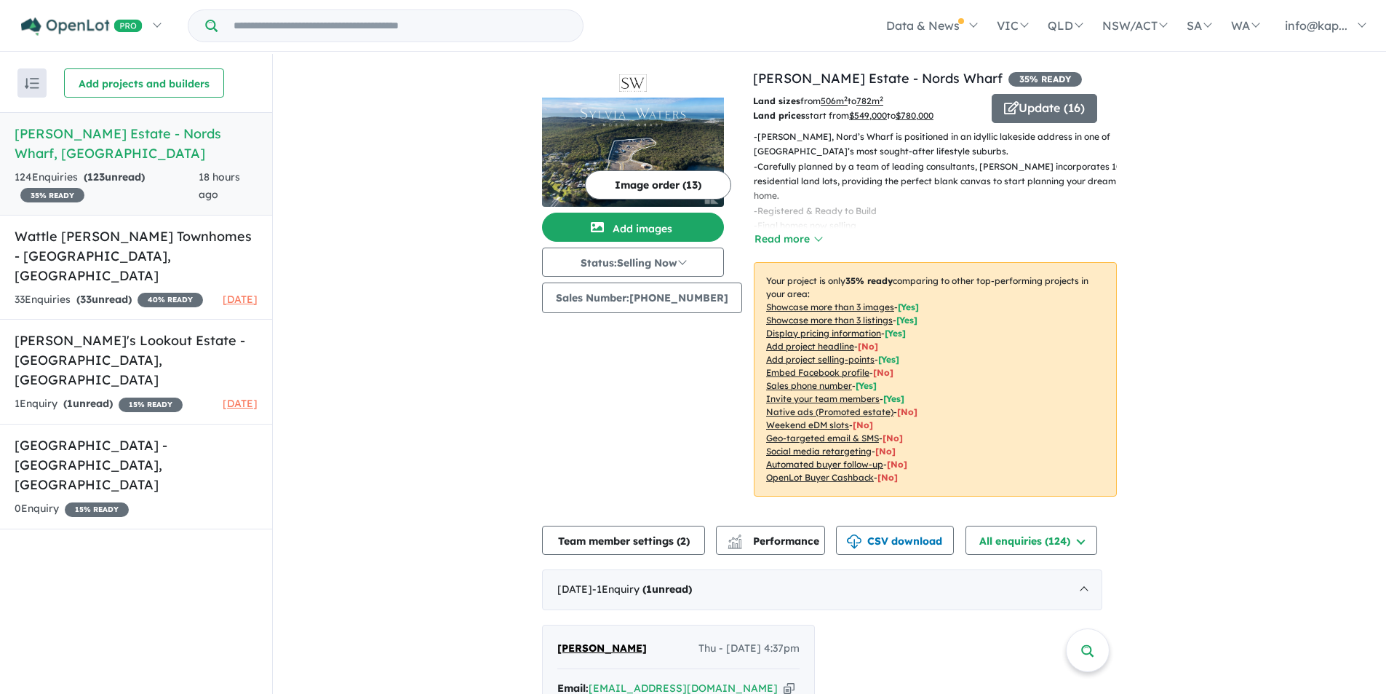
drag, startPoint x: 28, startPoint y: 82, endPoint x: 30, endPoint y: 74, distance: 8.1
click at [28, 82] on img "button" at bounding box center [32, 83] width 15 height 11
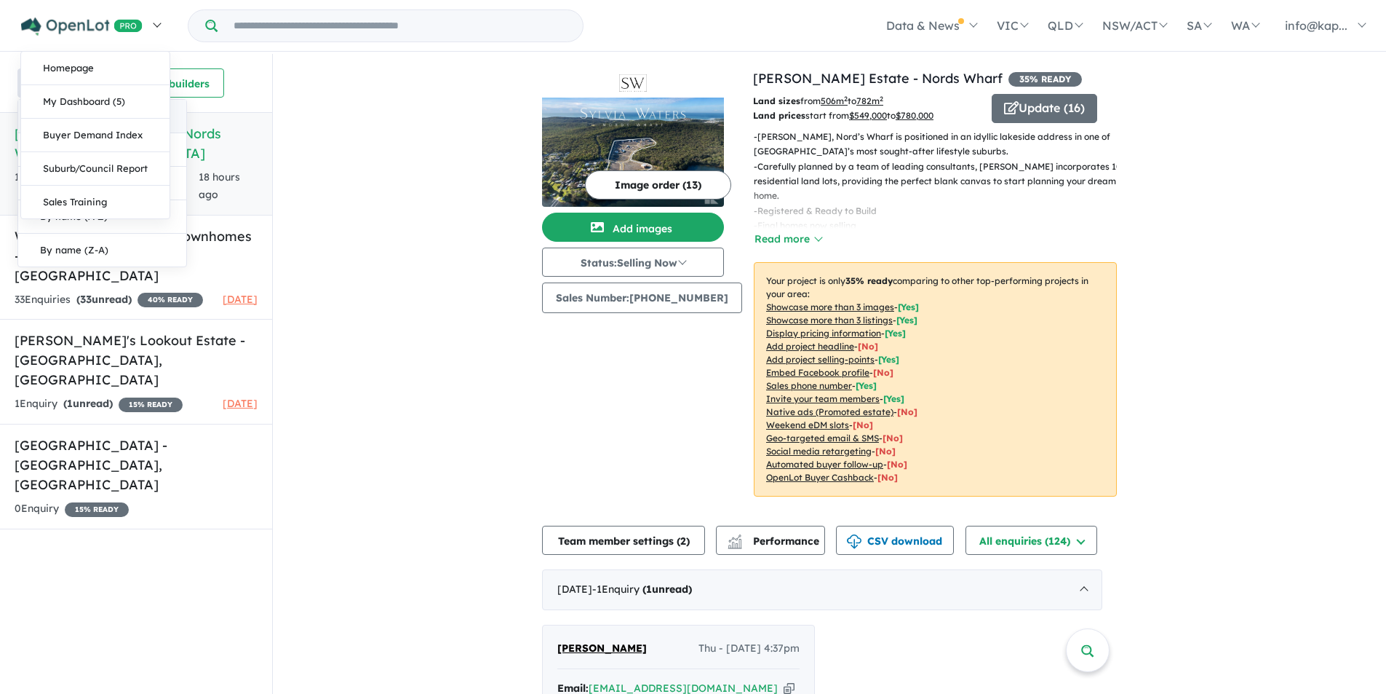
click at [58, 41] on link at bounding box center [90, 25] width 159 height 51
click at [71, 22] on img at bounding box center [82, 26] width 122 height 18
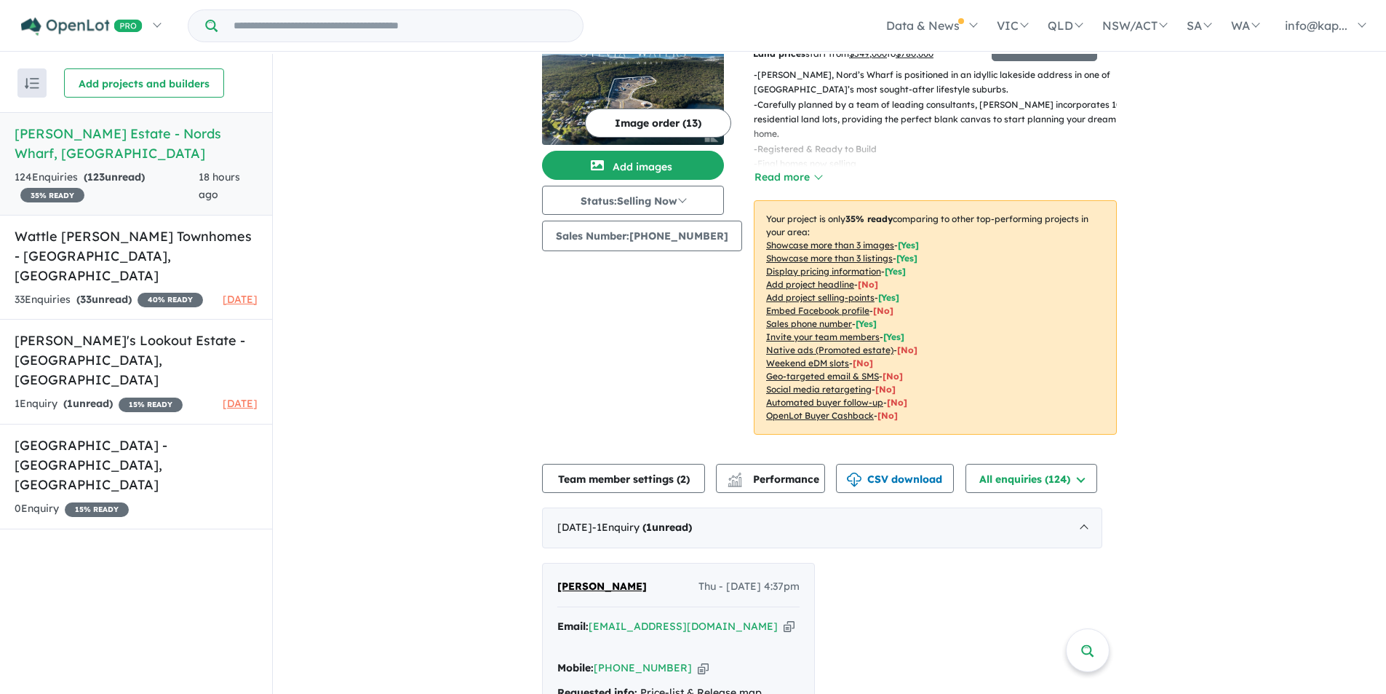
scroll to position [73, 0]
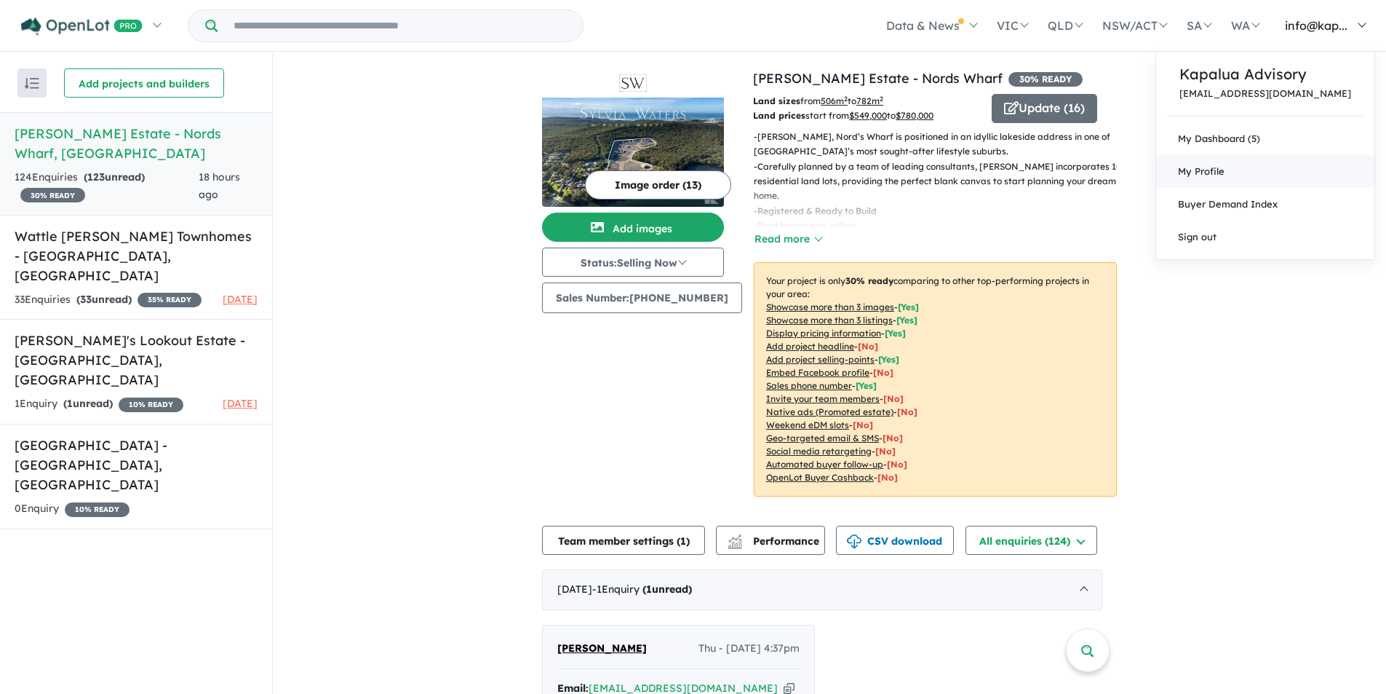
click at [1225, 170] on span "My Profile" at bounding box center [1201, 171] width 47 height 12
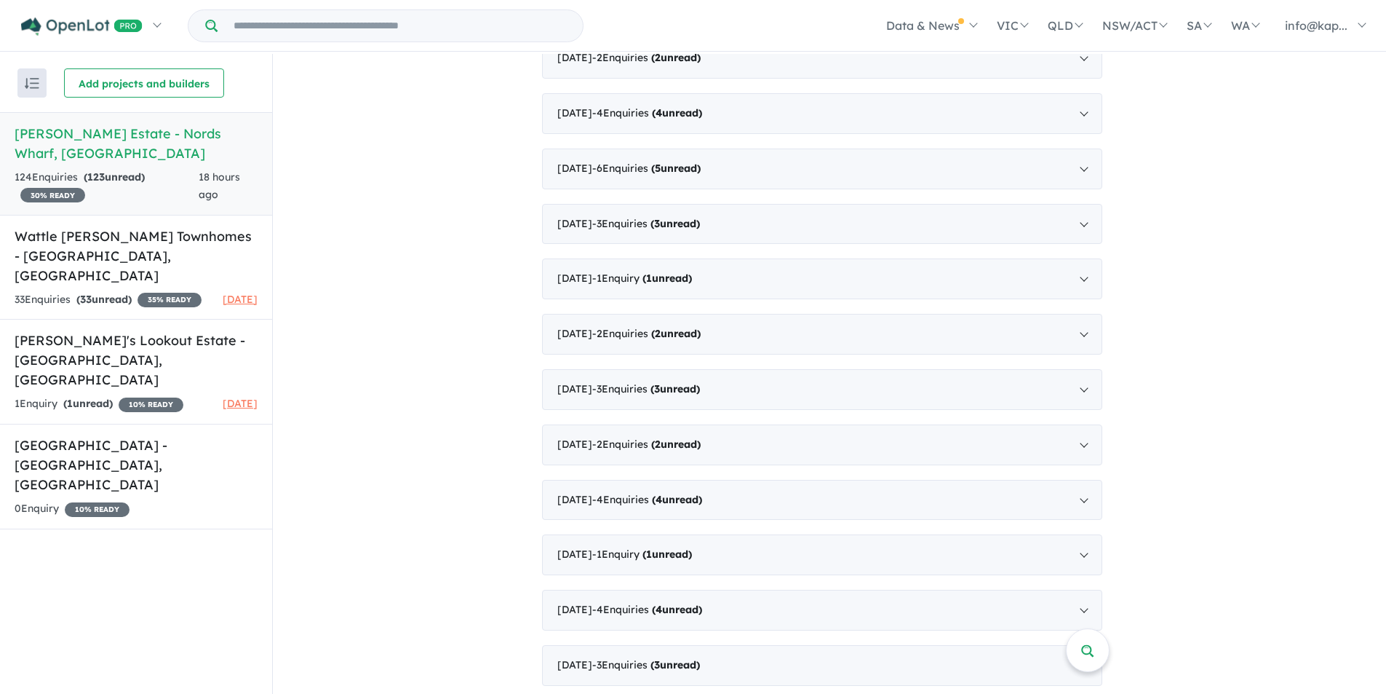
scroll to position [946, 0]
